Goal: Transaction & Acquisition: Purchase product/service

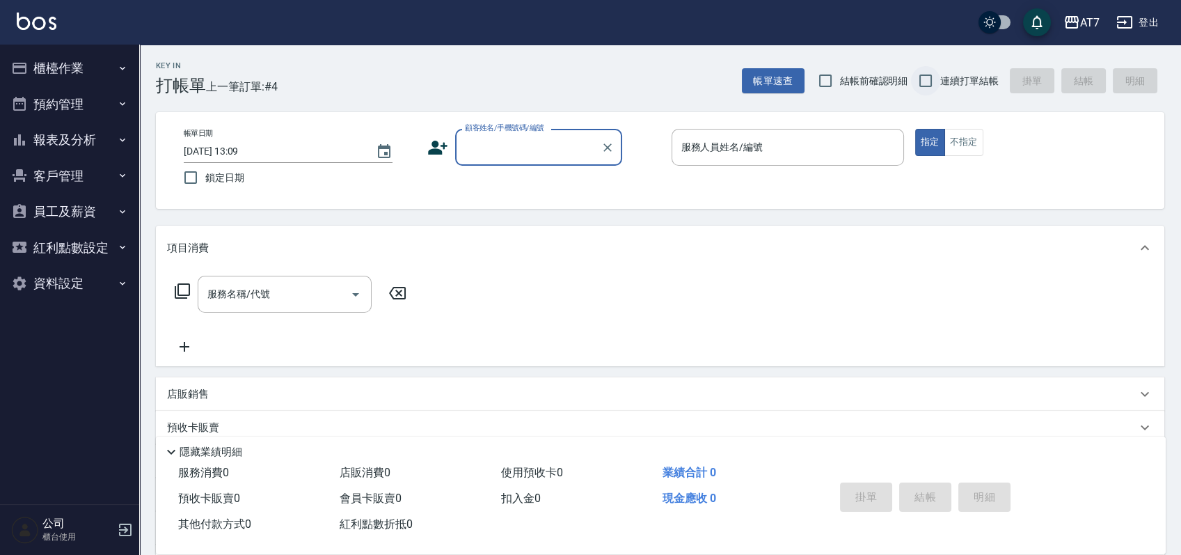
click at [924, 78] on input "連續打單結帳" at bounding box center [925, 80] width 29 height 29
checkbox input "true"
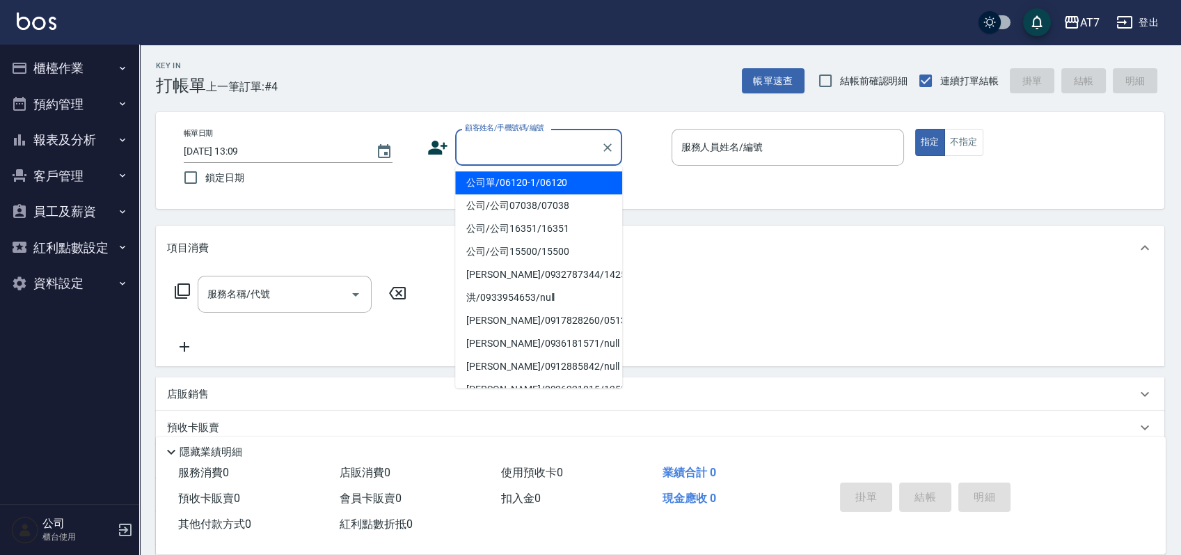
click at [548, 141] on input "顧客姓名/手機號碼/編號" at bounding box center [528, 147] width 134 height 24
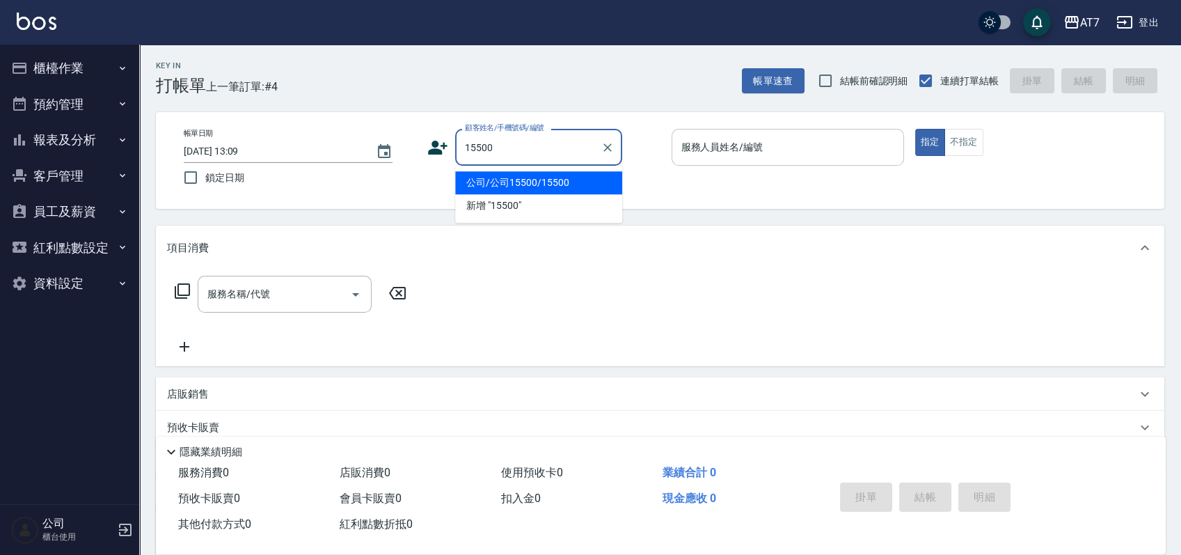
type input "公司/公司15500/15500"
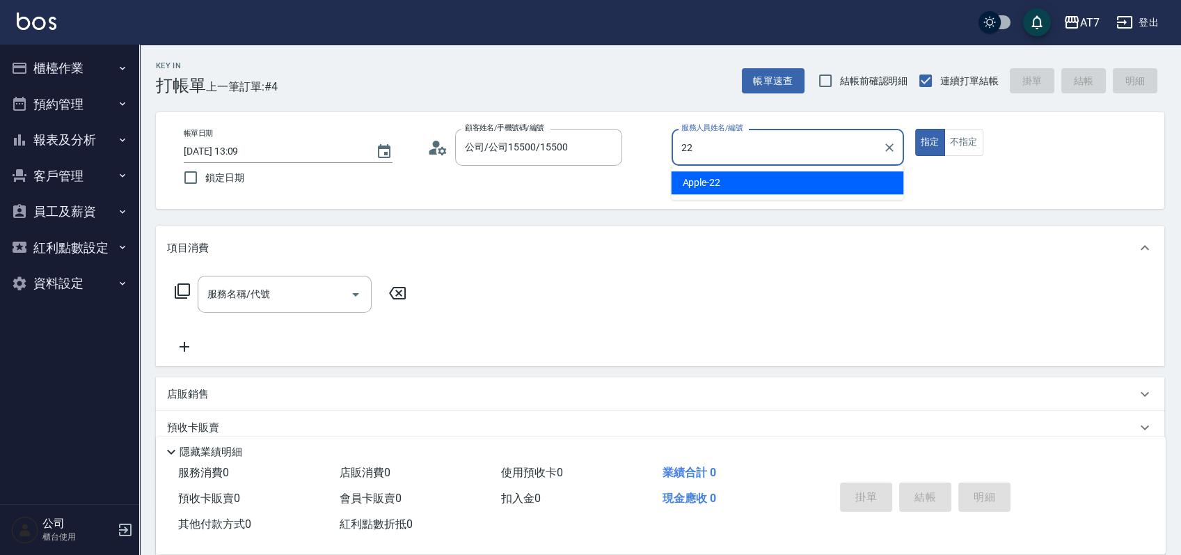
type input "Apple-22"
type button "true"
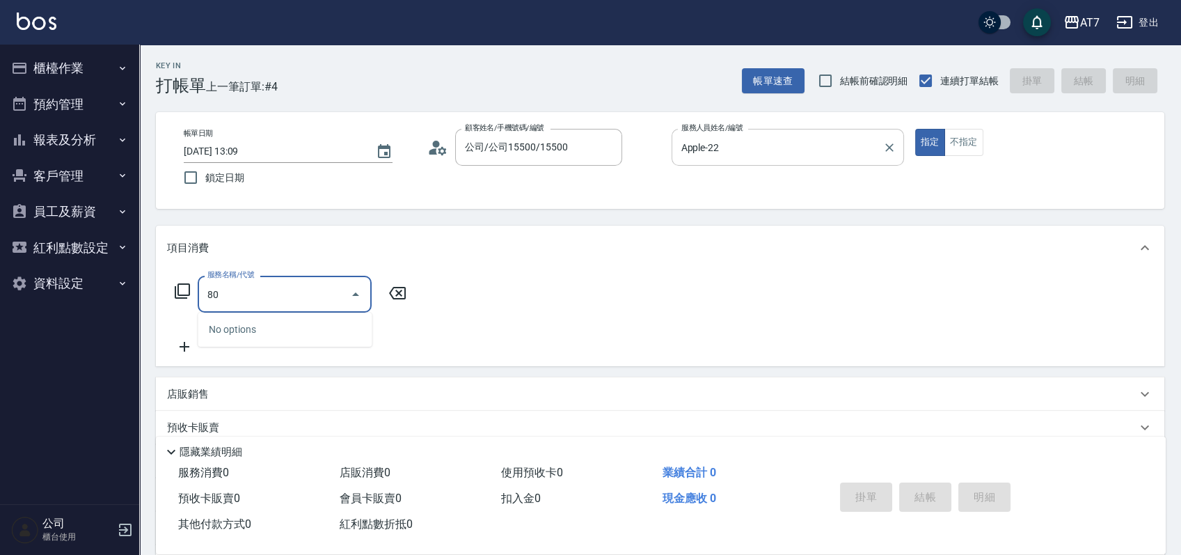
type input "802"
type input "60"
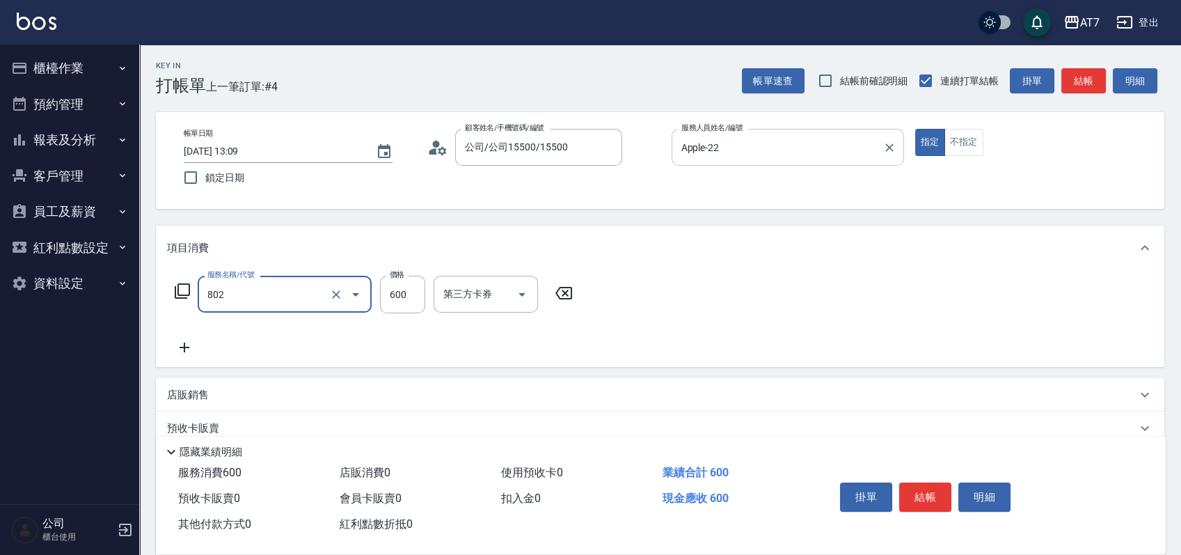
type input "髮原素去角質(802)"
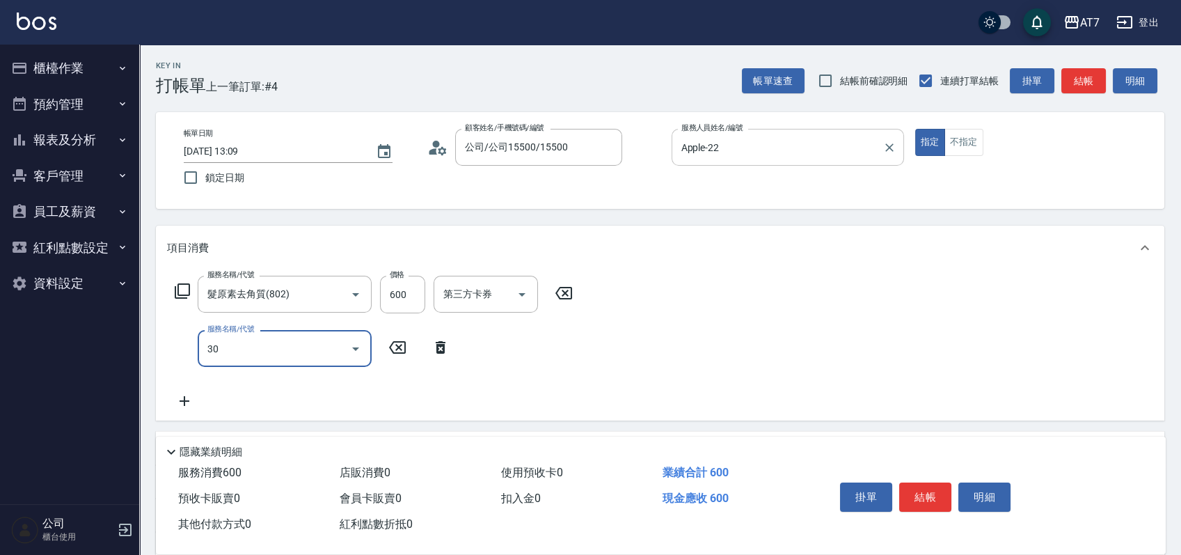
type input "302"
type input "90"
type input "剪髮(302)"
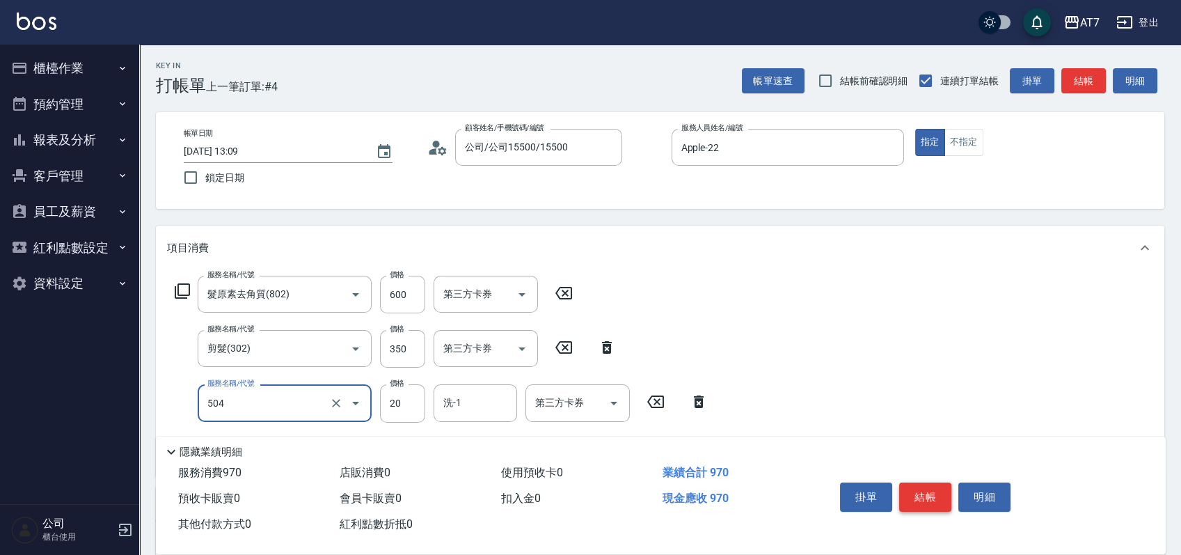
type input "潤絲(504)"
click at [940, 491] on button "結帳" at bounding box center [925, 496] width 52 height 29
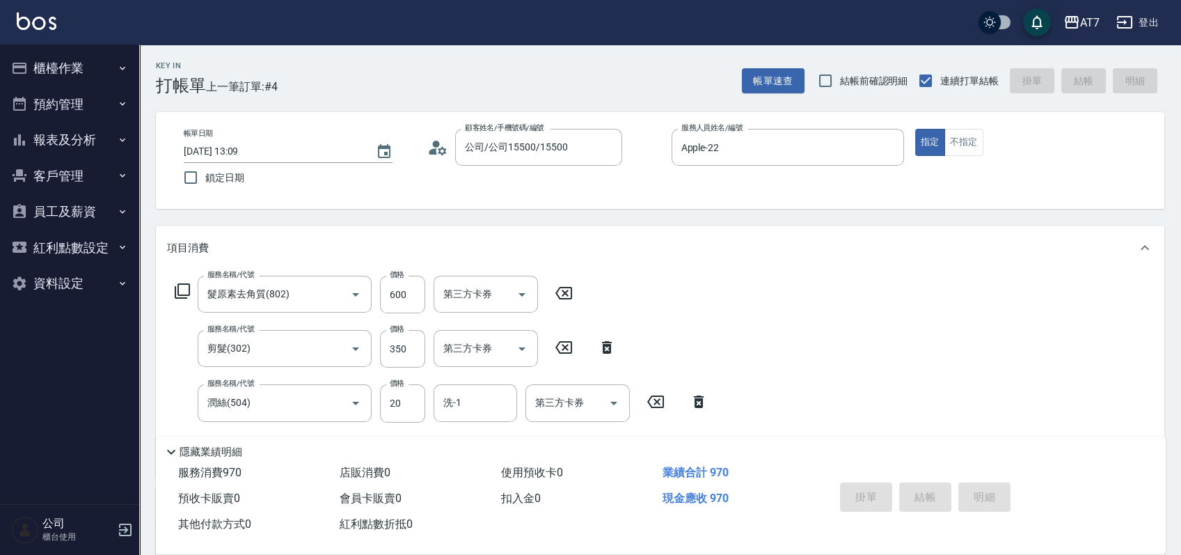
type input "2025/09/10 14:08"
type input "0"
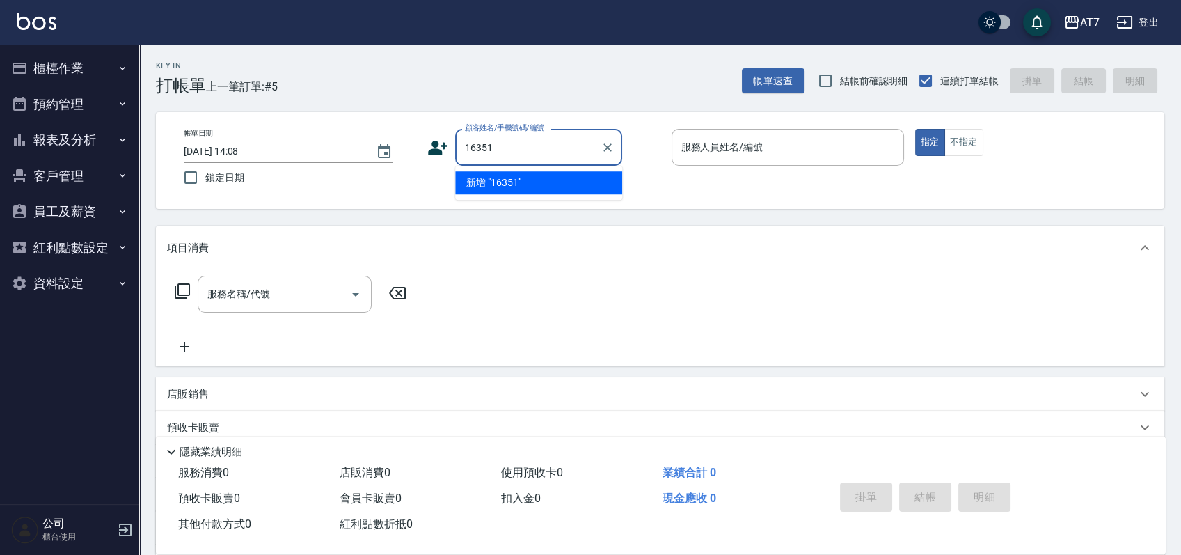
type input "16351"
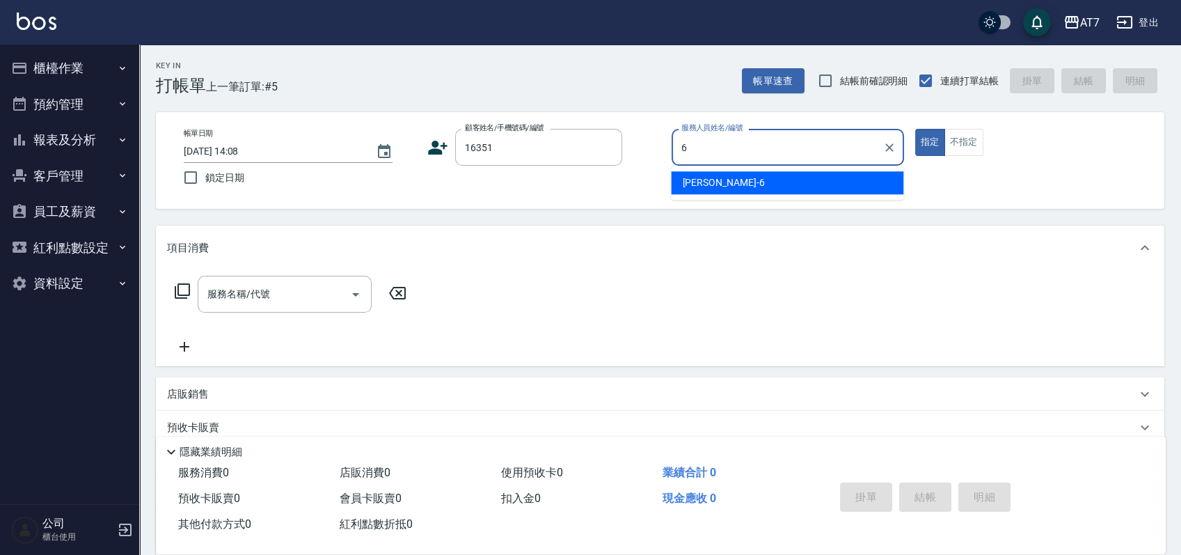
type input "杜莎莎-6"
type input "公司/公司16351/16351"
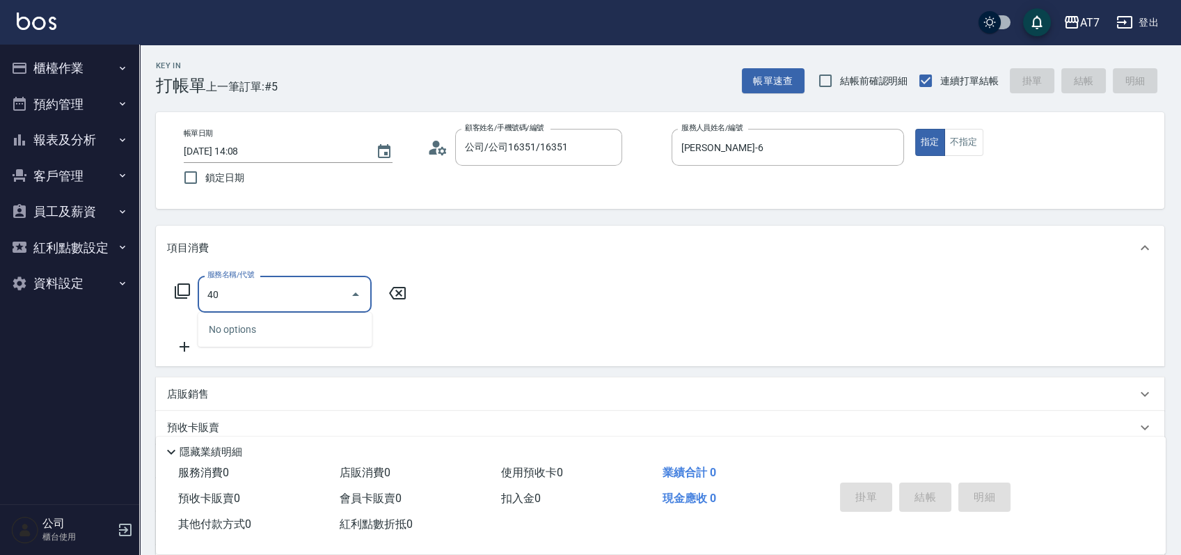
type input "400"
type input "150"
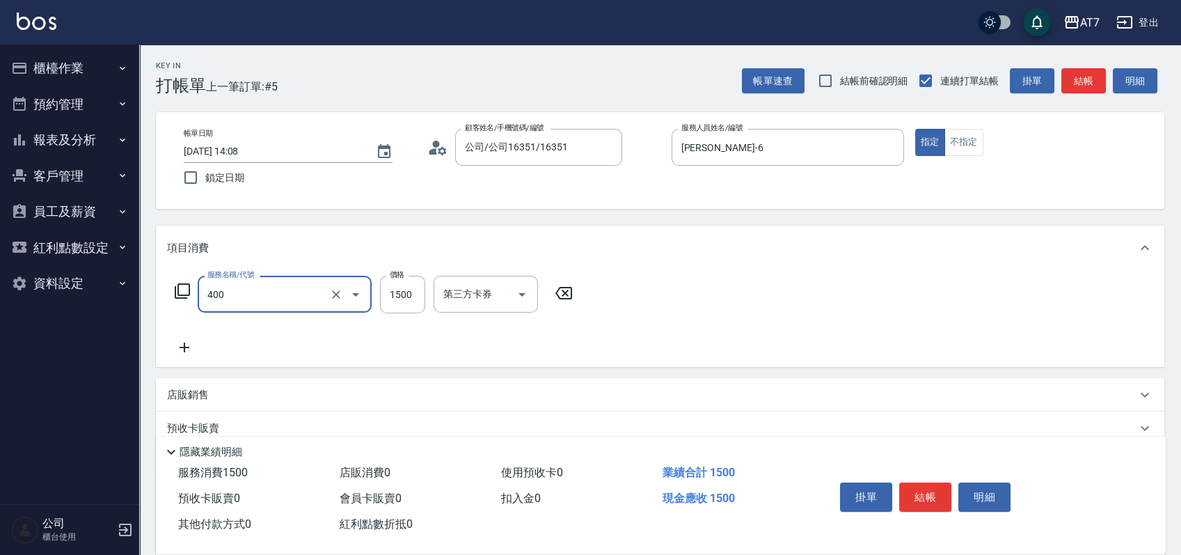
type input "染髮(400)"
type input "1"
type input "0"
type input "168"
type input "10"
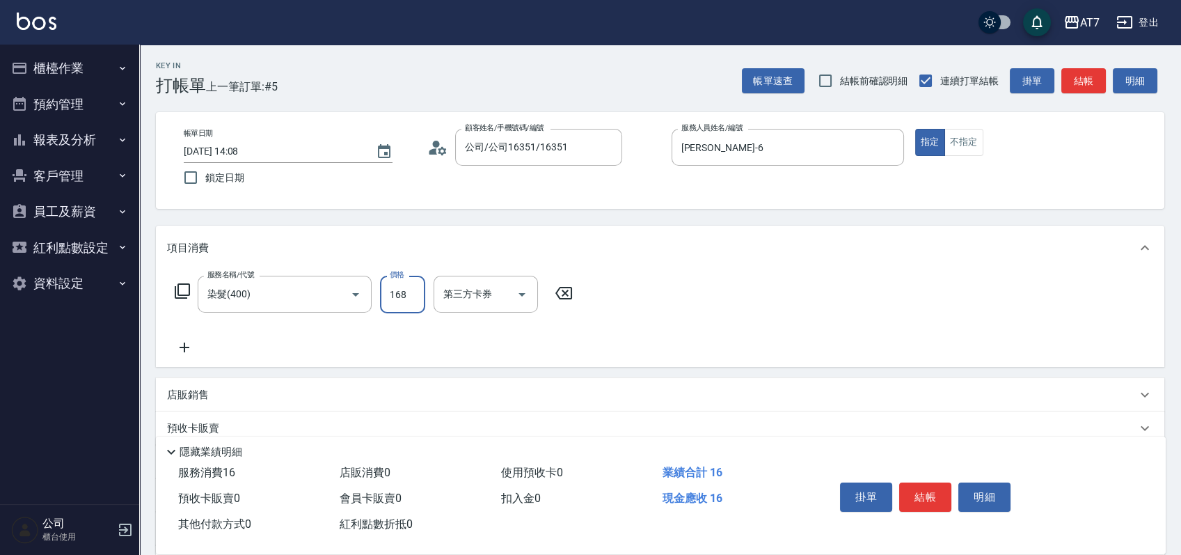
type input "1680"
type input "160"
type input "1680"
click at [930, 482] on button "結帳" at bounding box center [925, 496] width 52 height 29
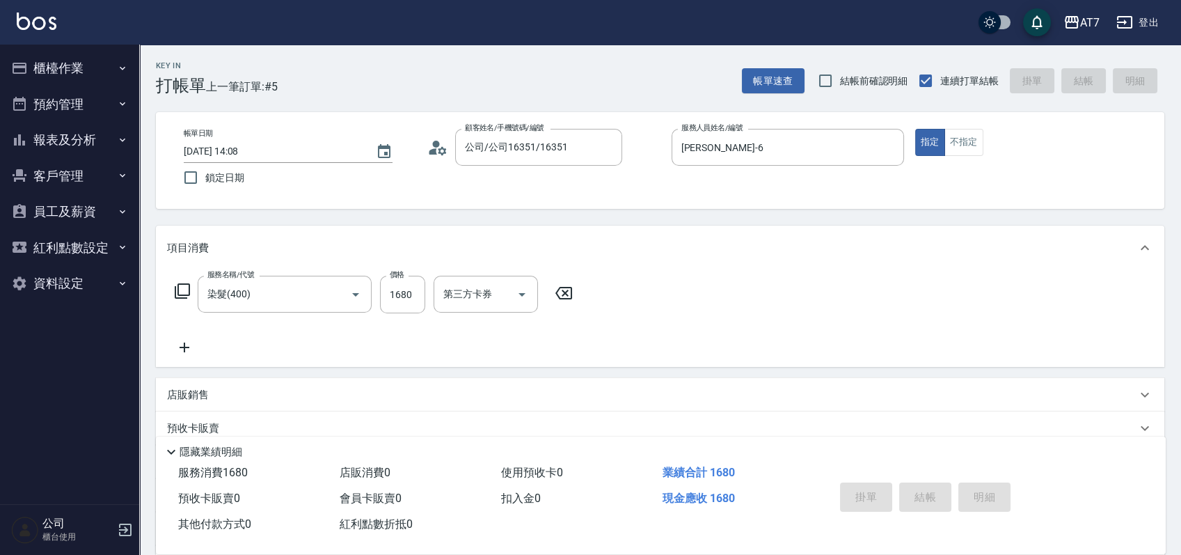
type input "0"
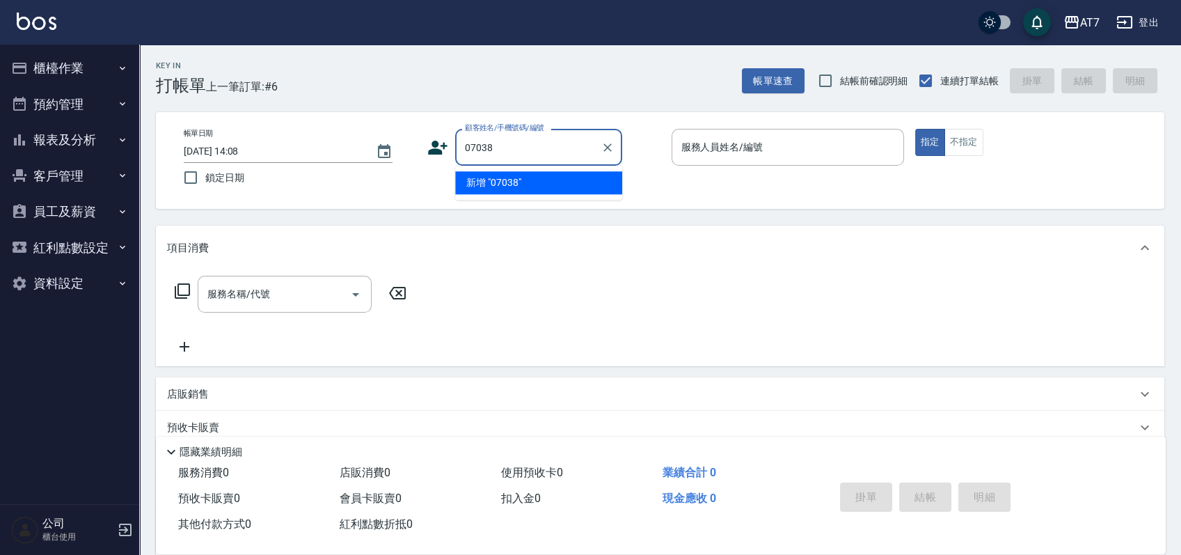
type input "07038"
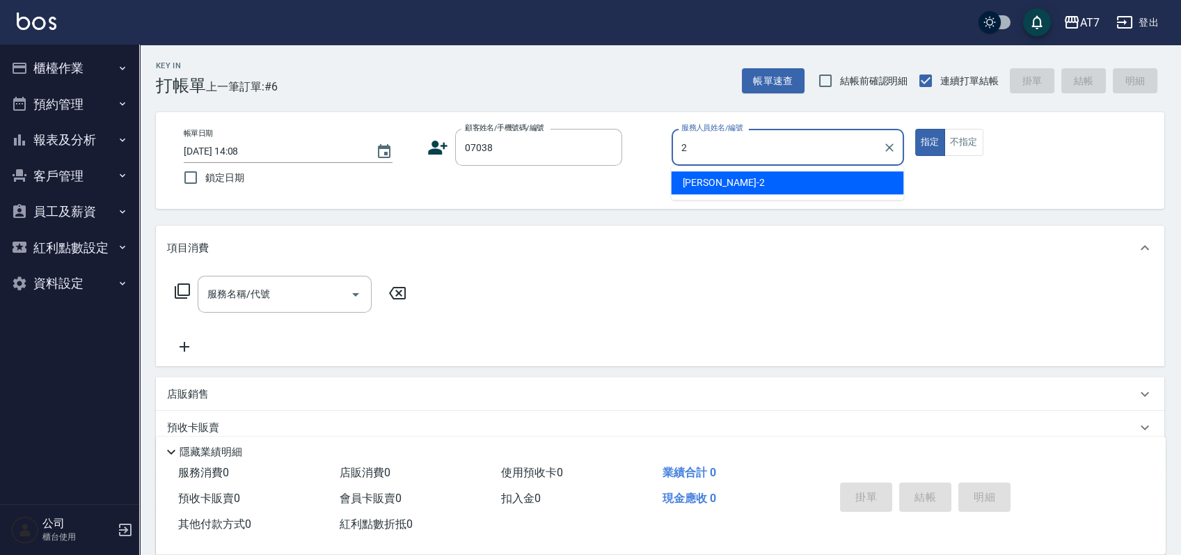
type input "伊蕾-2"
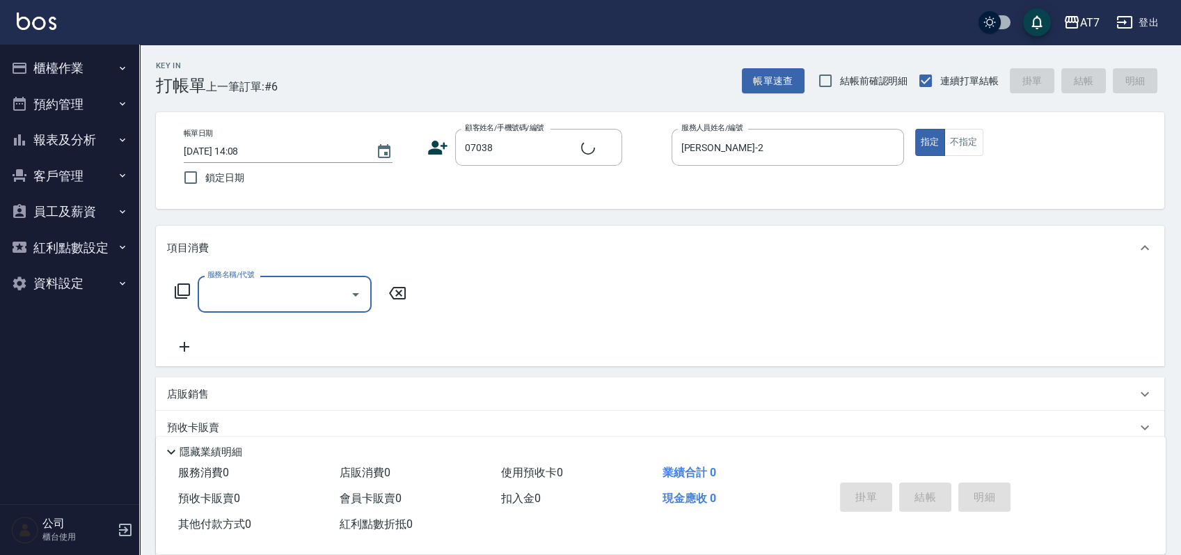
type input "公司/公司07038/07038"
type input "501"
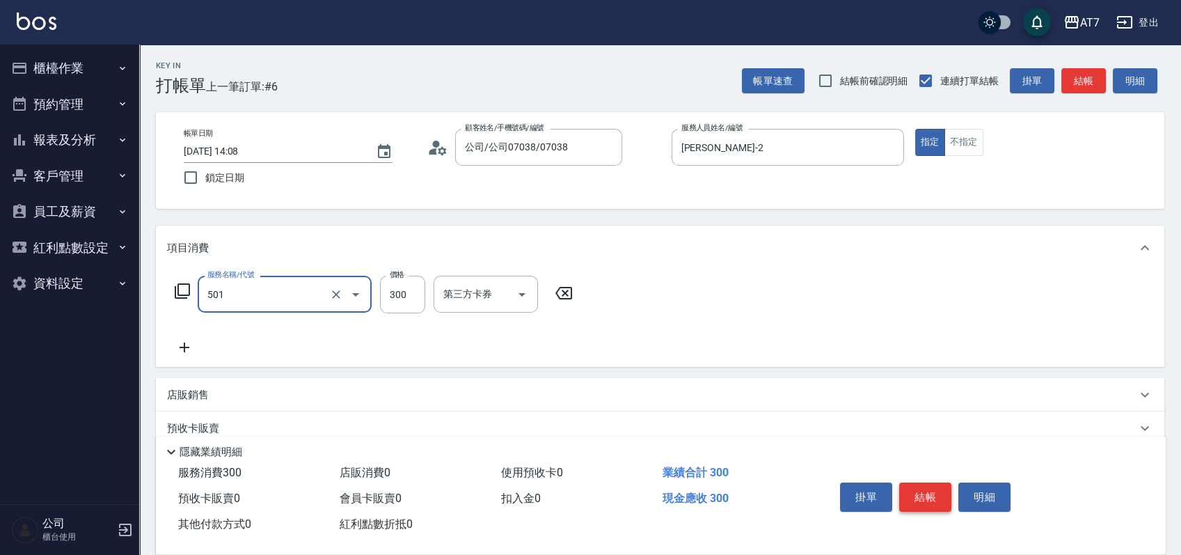
type input "30"
type input "洗髮(互助)(501)"
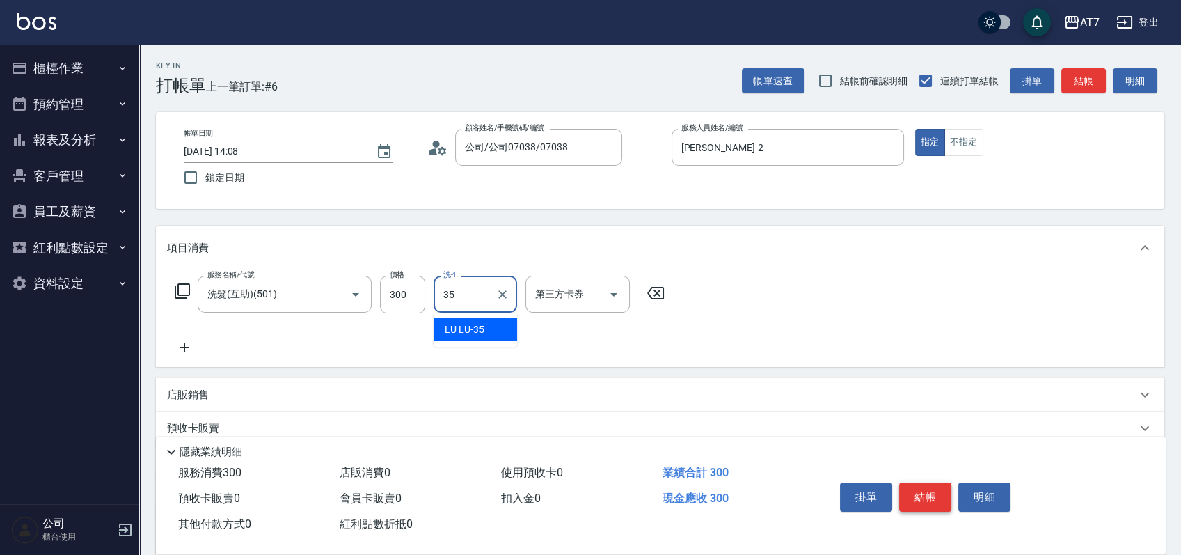
type input "LU LU-35"
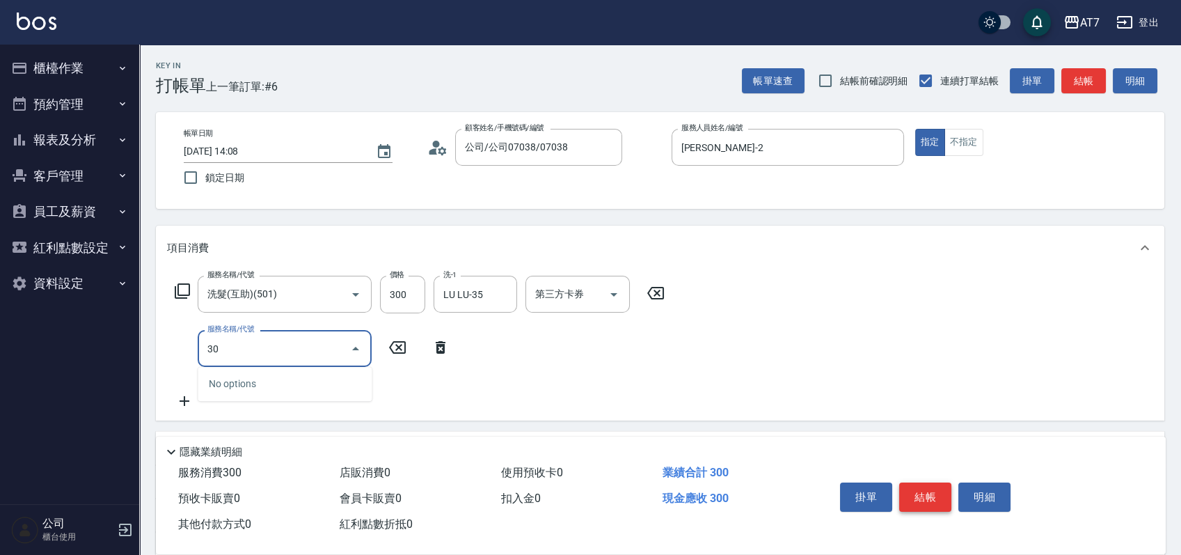
type input "302"
type input "60"
type input "剪髮(302)"
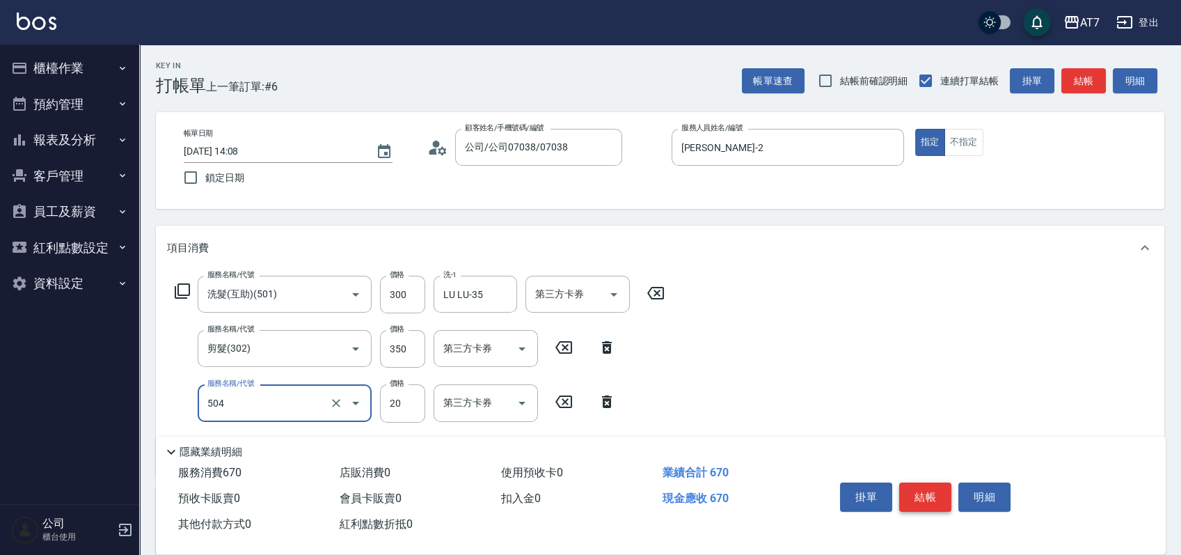
type input "潤絲(504)"
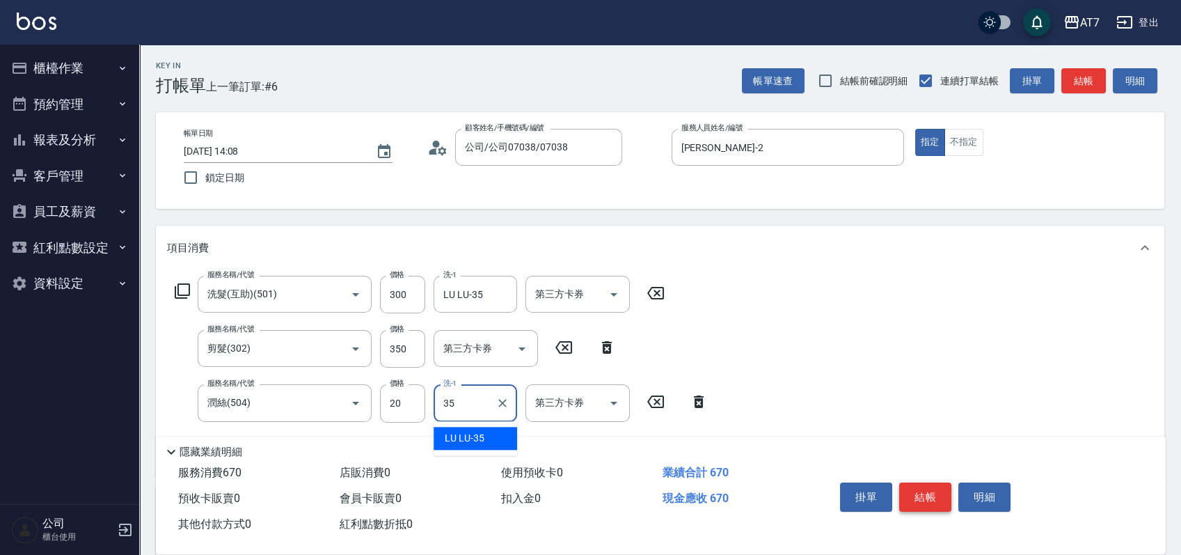
type input "LU LU-35"
click at [930, 482] on button "結帳" at bounding box center [925, 496] width 52 height 29
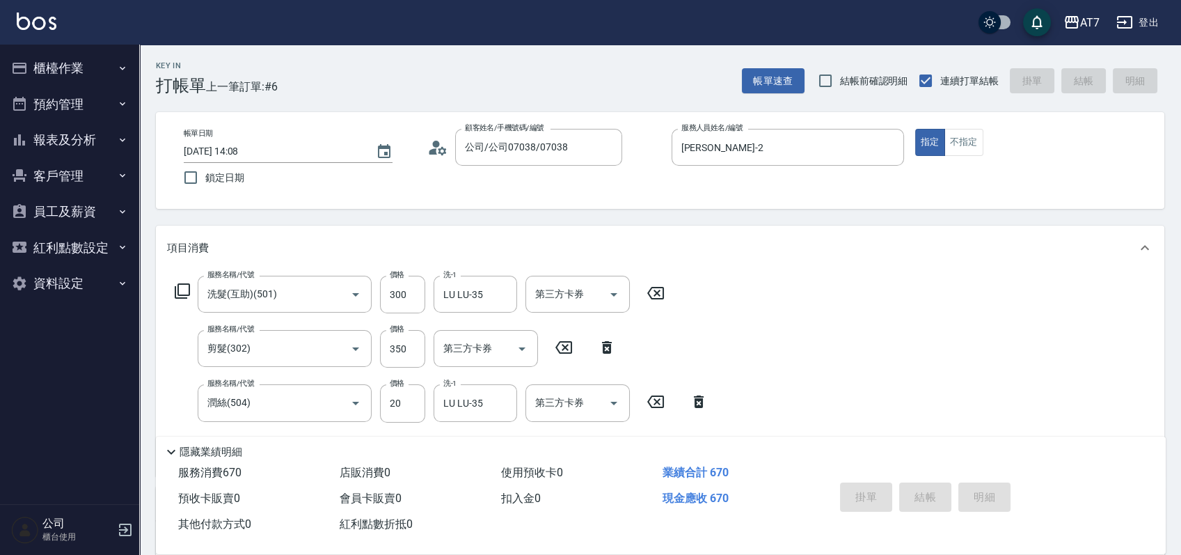
type input "2025/09/10 14:09"
type input "0"
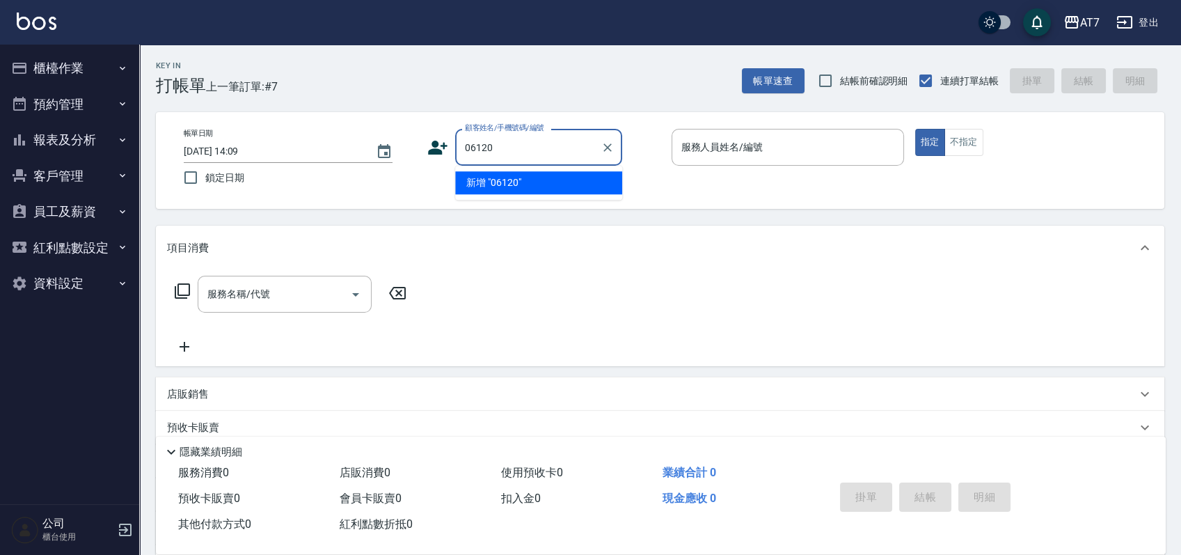
type input "06120"
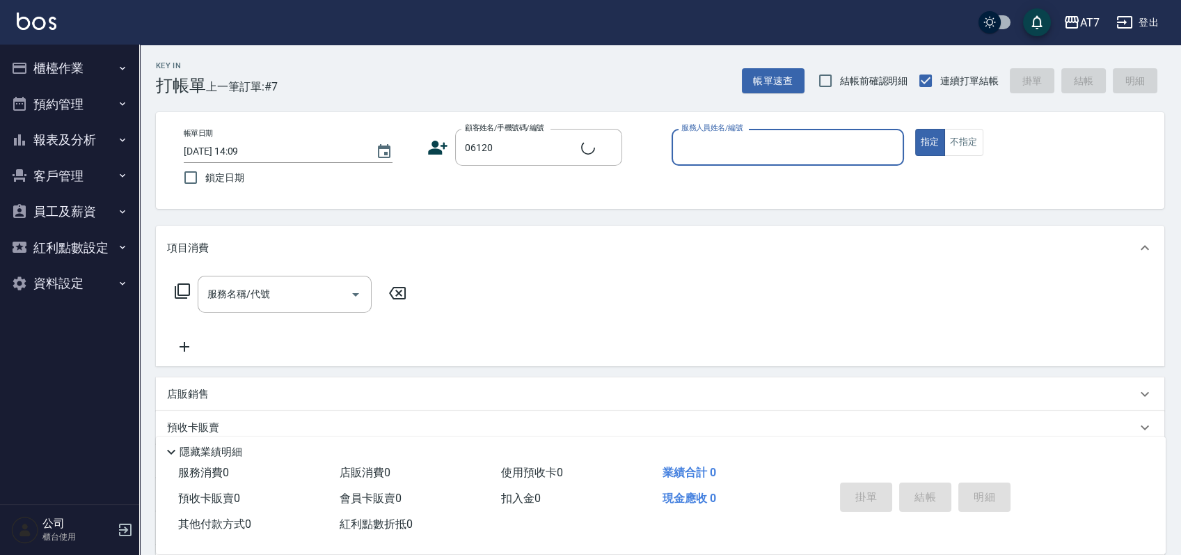
type input "1"
type input "公司單/06120-1/06120"
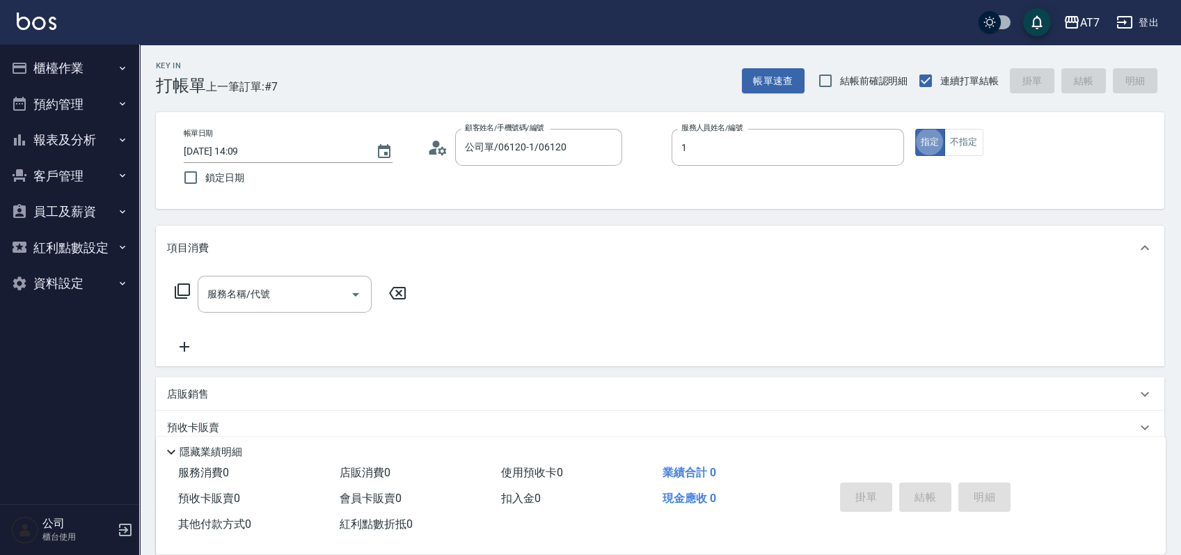
type input "米雪兒-1"
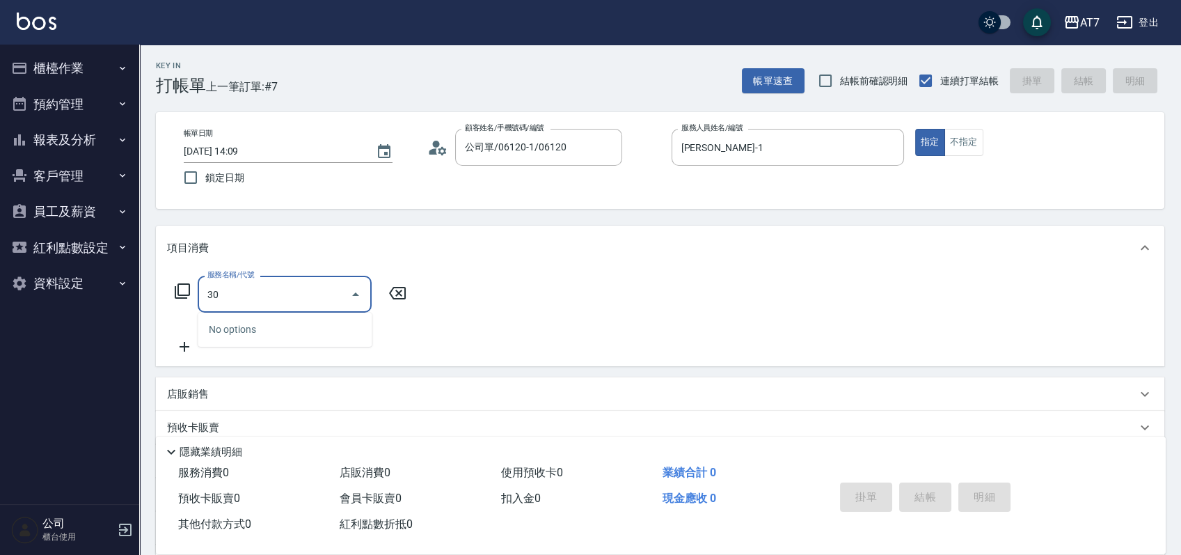
type input "302"
type input "30"
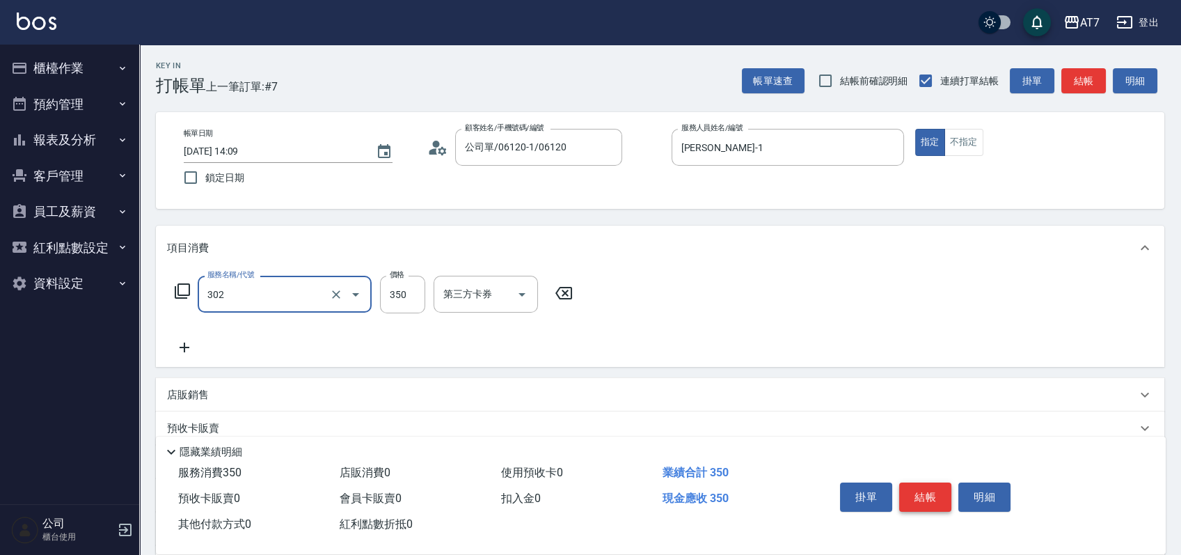
type input "剪髮(302)"
click at [930, 482] on button "結帳" at bounding box center [925, 496] width 52 height 29
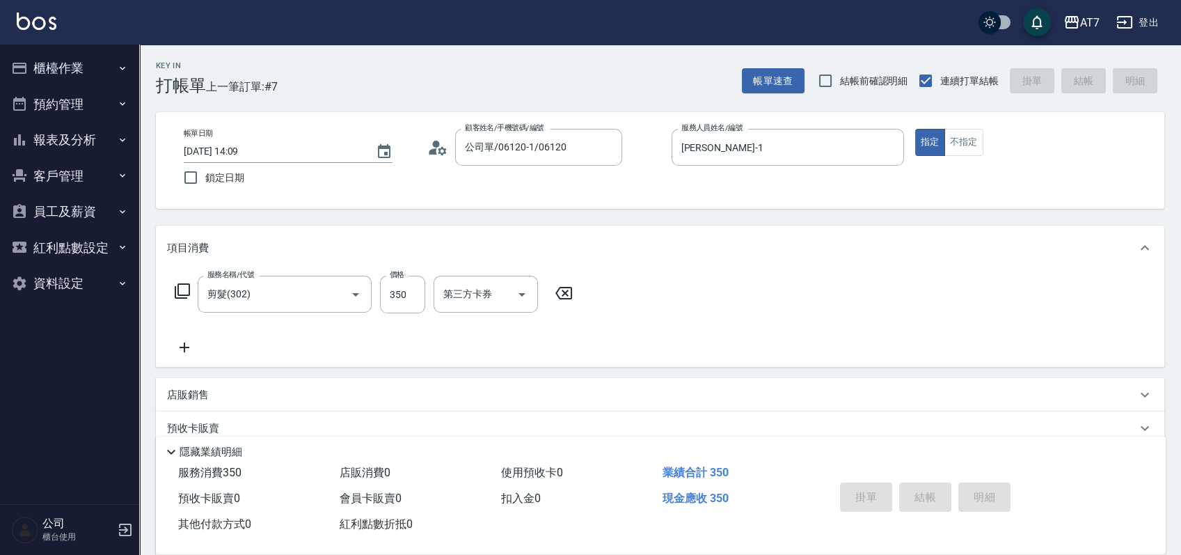
type input "0"
